Goal: Navigation & Orientation: Find specific page/section

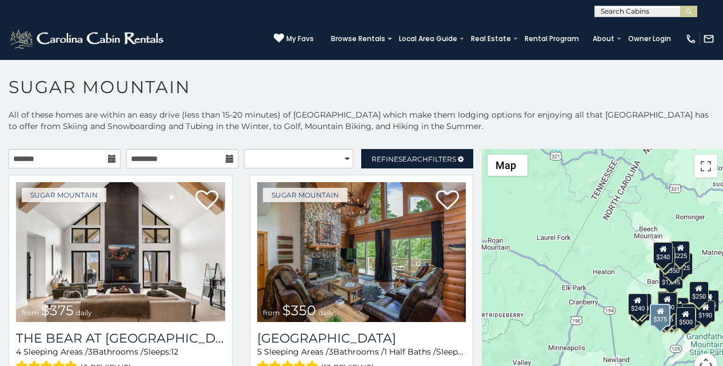
scroll to position [71, 0]
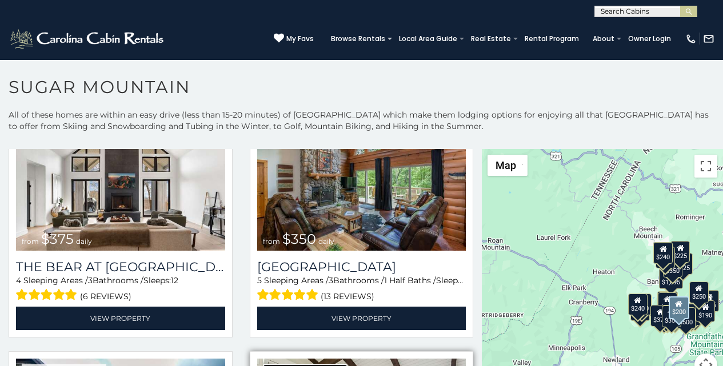
click at [268, 365] on link "Sugar Mountain" at bounding box center [305, 372] width 85 height 14
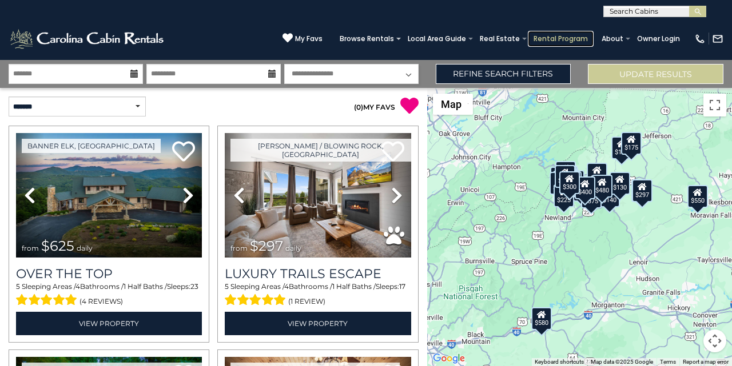
click at [560, 33] on link "Rental Program" at bounding box center [561, 39] width 66 height 16
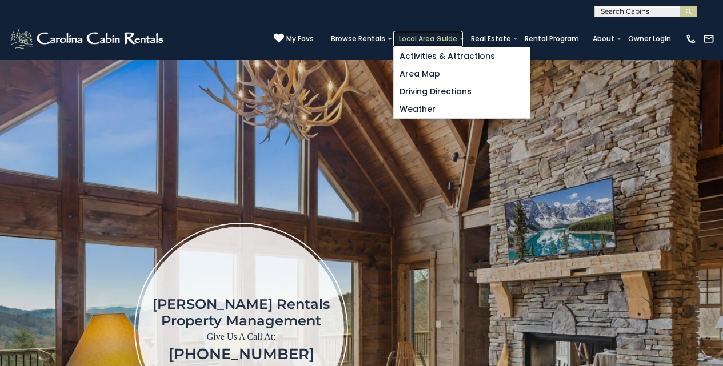
click at [447, 33] on link "Local Area Guide" at bounding box center [428, 39] width 70 height 16
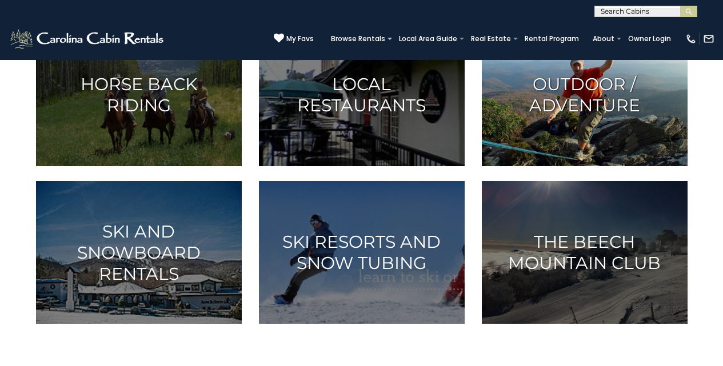
scroll to position [450, 0]
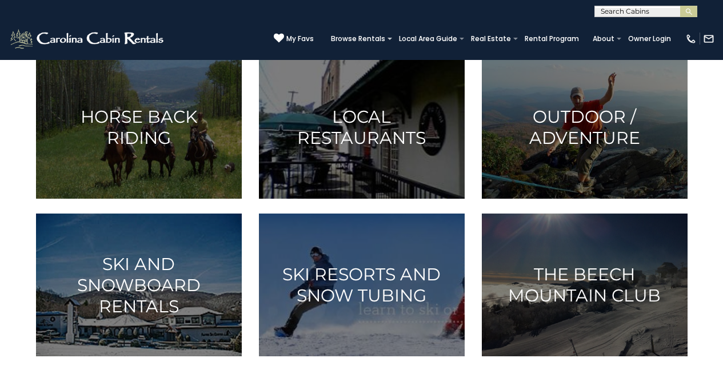
click at [432, 14] on div "**********" at bounding box center [361, 8] width 723 height 17
